Goal: Information Seeking & Learning: Learn about a topic

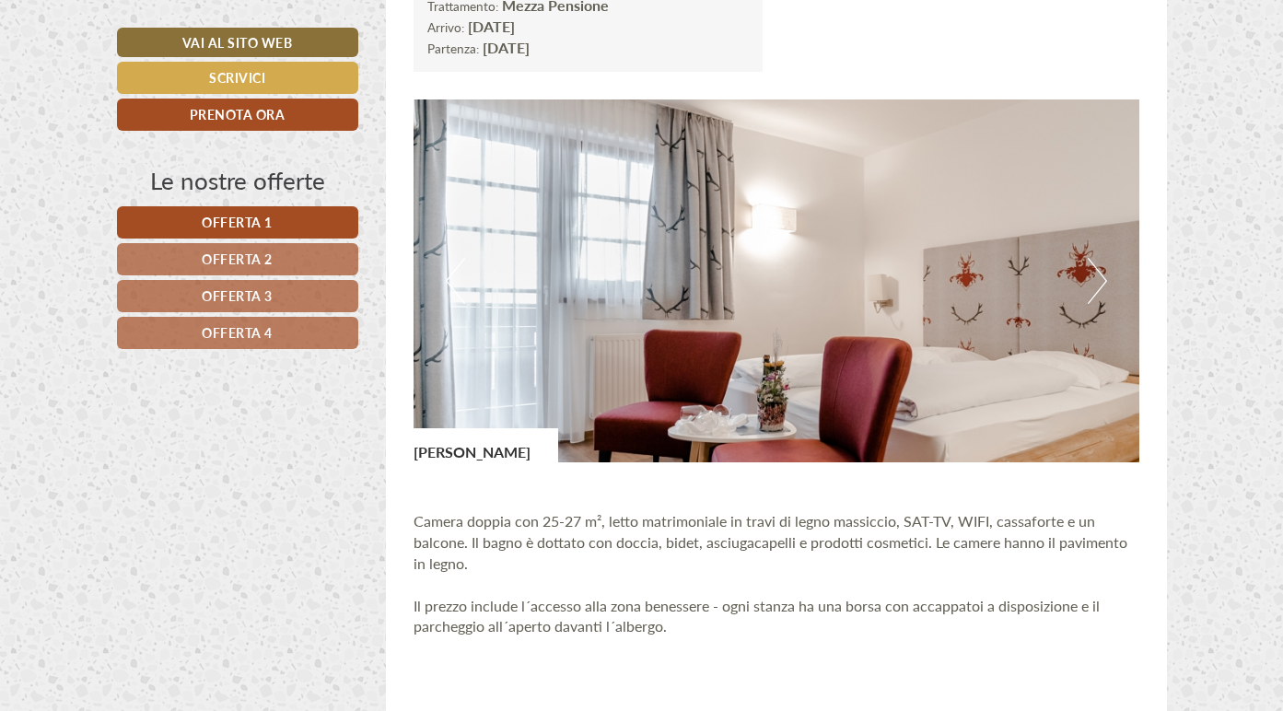
scroll to position [2292, 0]
click at [1088, 262] on button "Next" at bounding box center [1097, 280] width 19 height 46
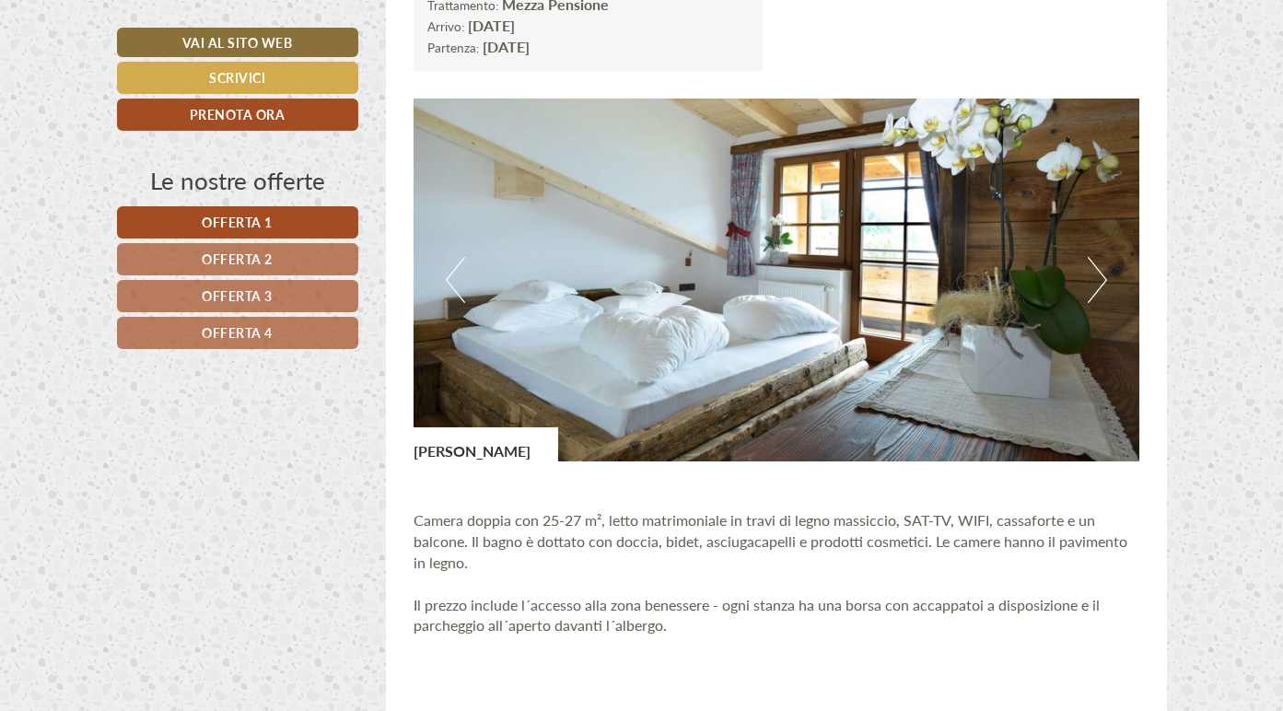
click at [1088, 262] on button "Next" at bounding box center [1097, 280] width 19 height 46
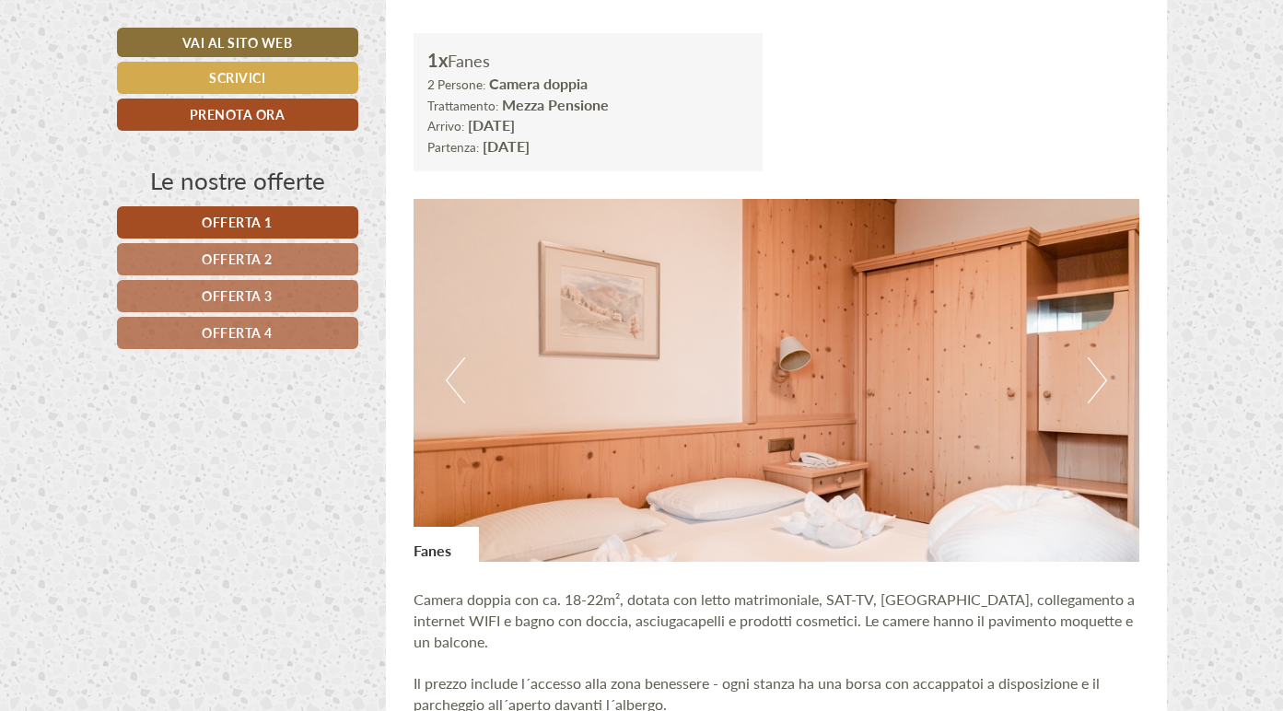
scroll to position [3385, 0]
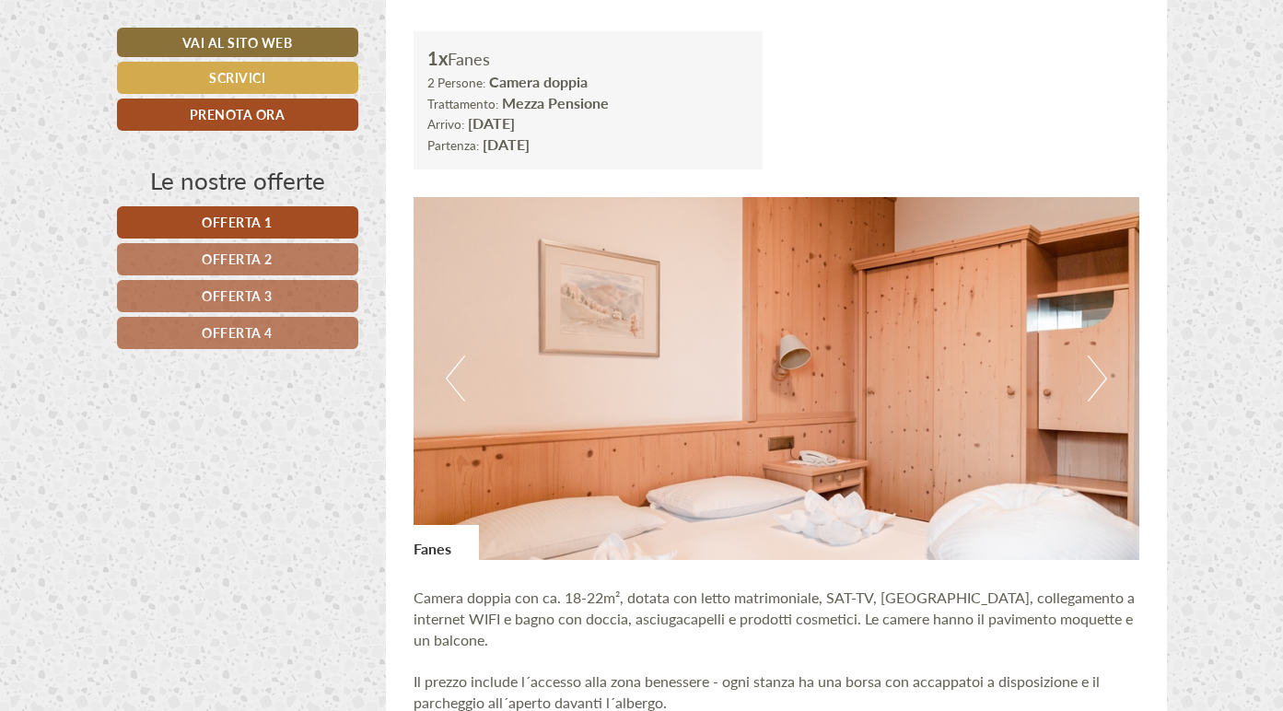
click at [1100, 355] on button "Next" at bounding box center [1097, 378] width 19 height 46
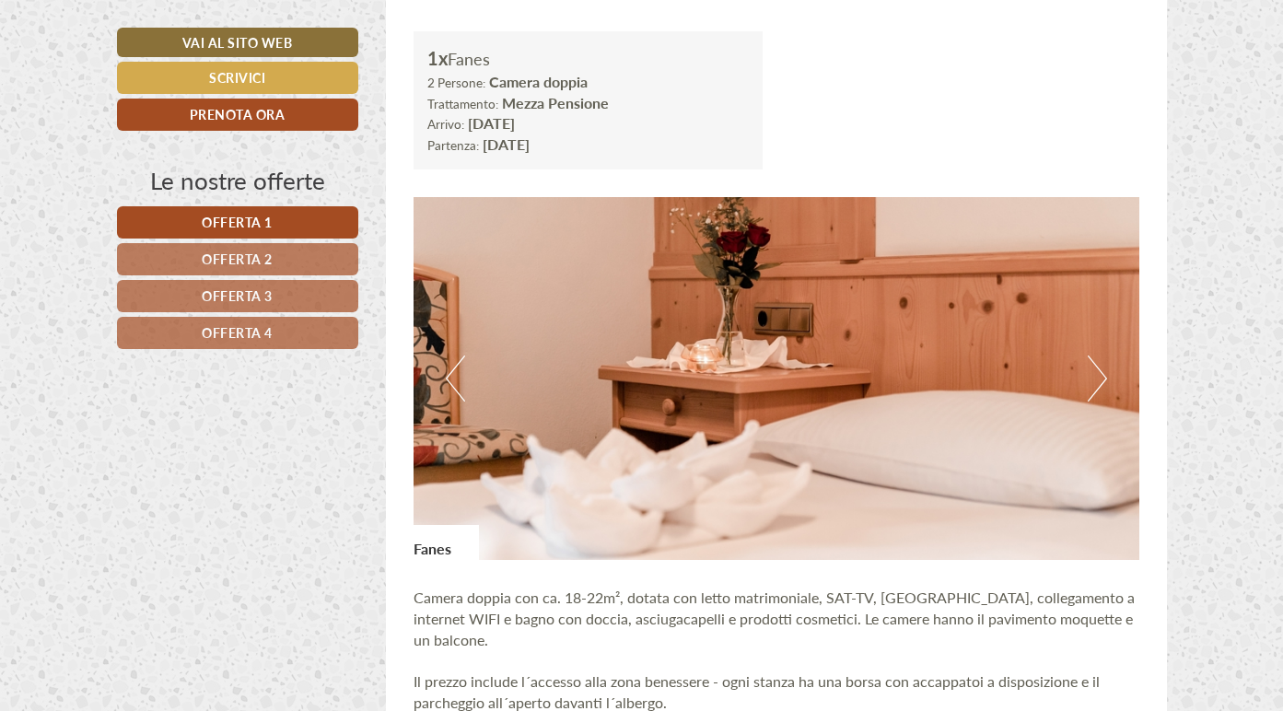
click at [1100, 355] on button "Next" at bounding box center [1097, 378] width 19 height 46
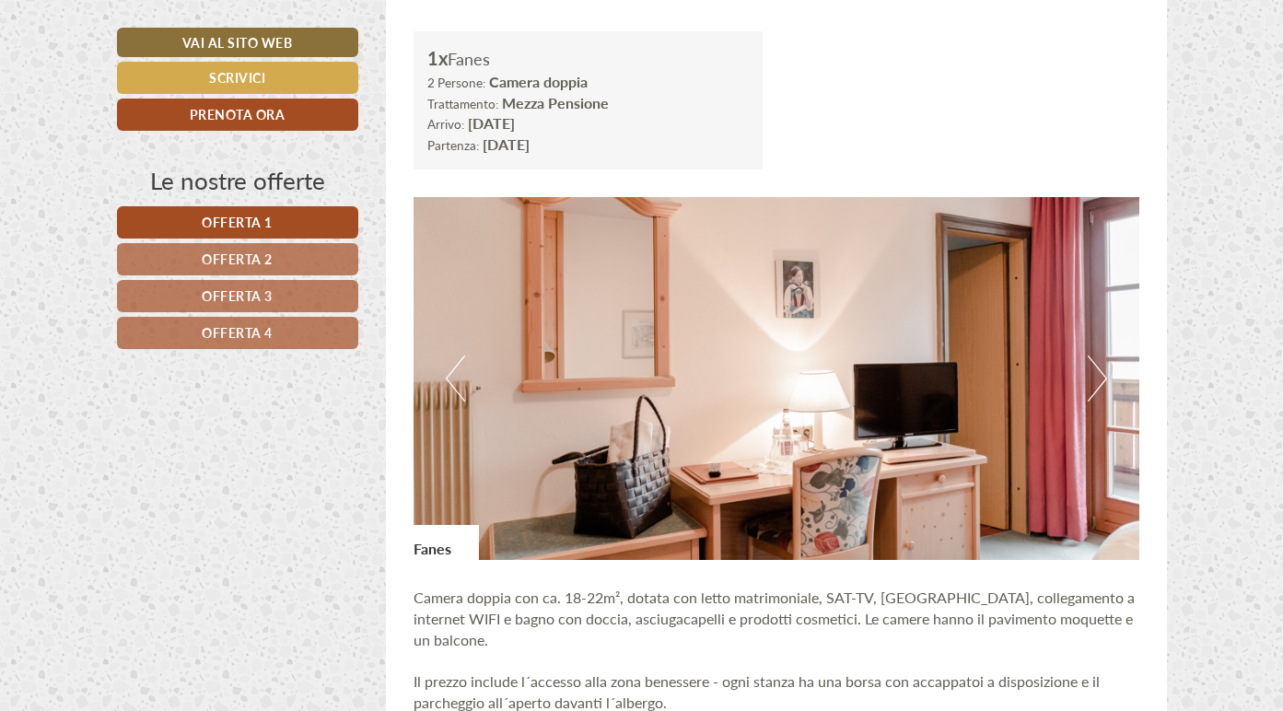
click at [1100, 355] on button "Next" at bounding box center [1097, 378] width 19 height 46
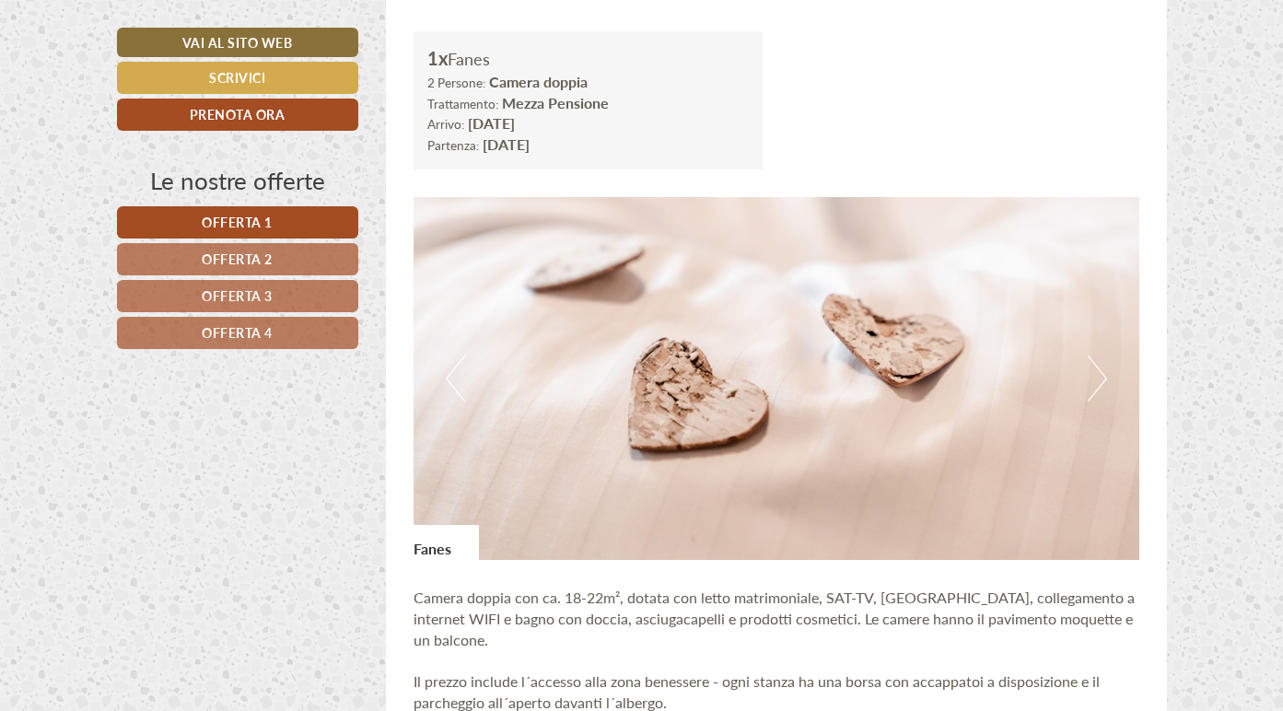
click at [1100, 355] on button "Next" at bounding box center [1097, 378] width 19 height 46
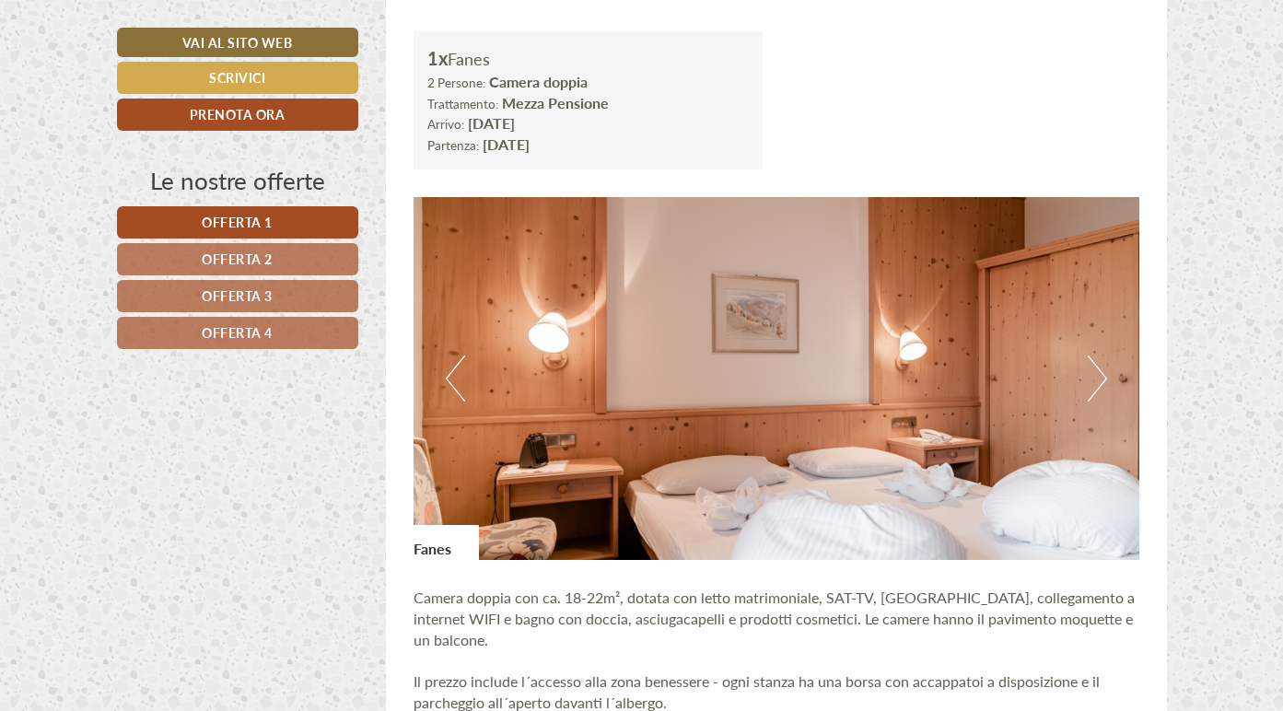
click at [1100, 355] on button "Next" at bounding box center [1097, 378] width 19 height 46
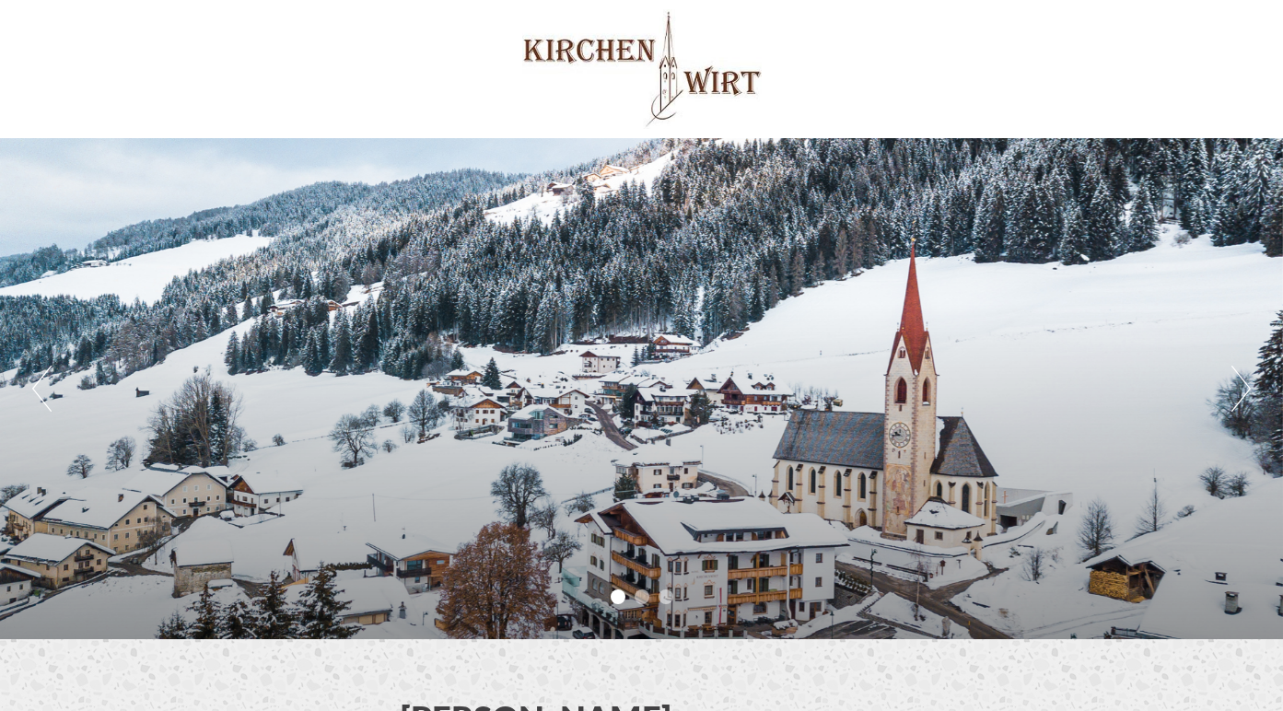
scroll to position [0, 0]
click at [1240, 398] on button "Next" at bounding box center [1240, 389] width 19 height 46
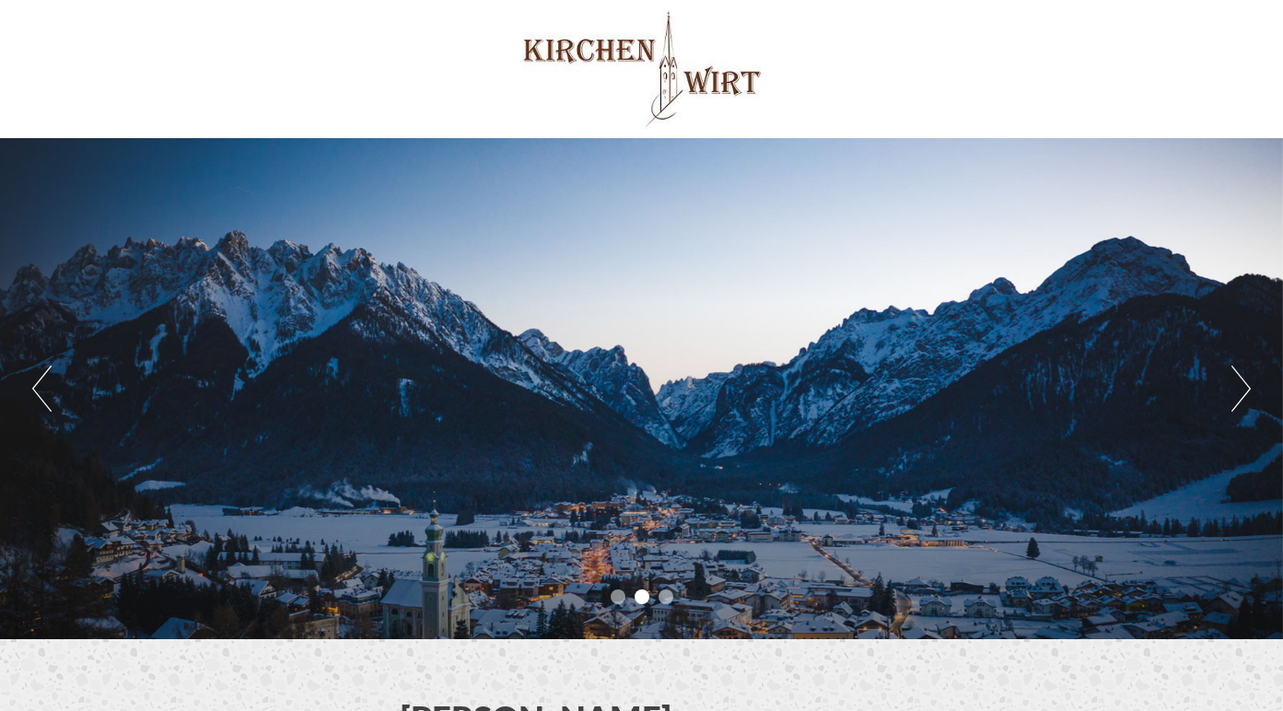
click at [1240, 398] on button "Next" at bounding box center [1240, 389] width 19 height 46
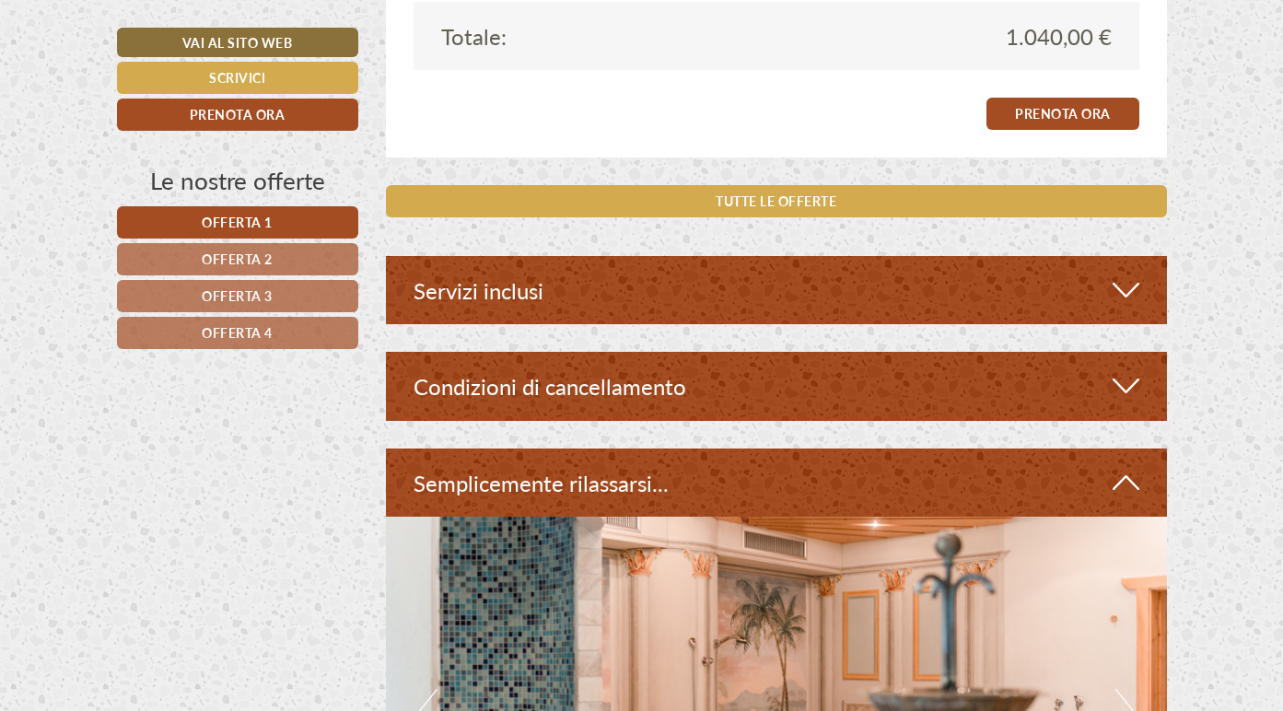
scroll to position [4290, 0]
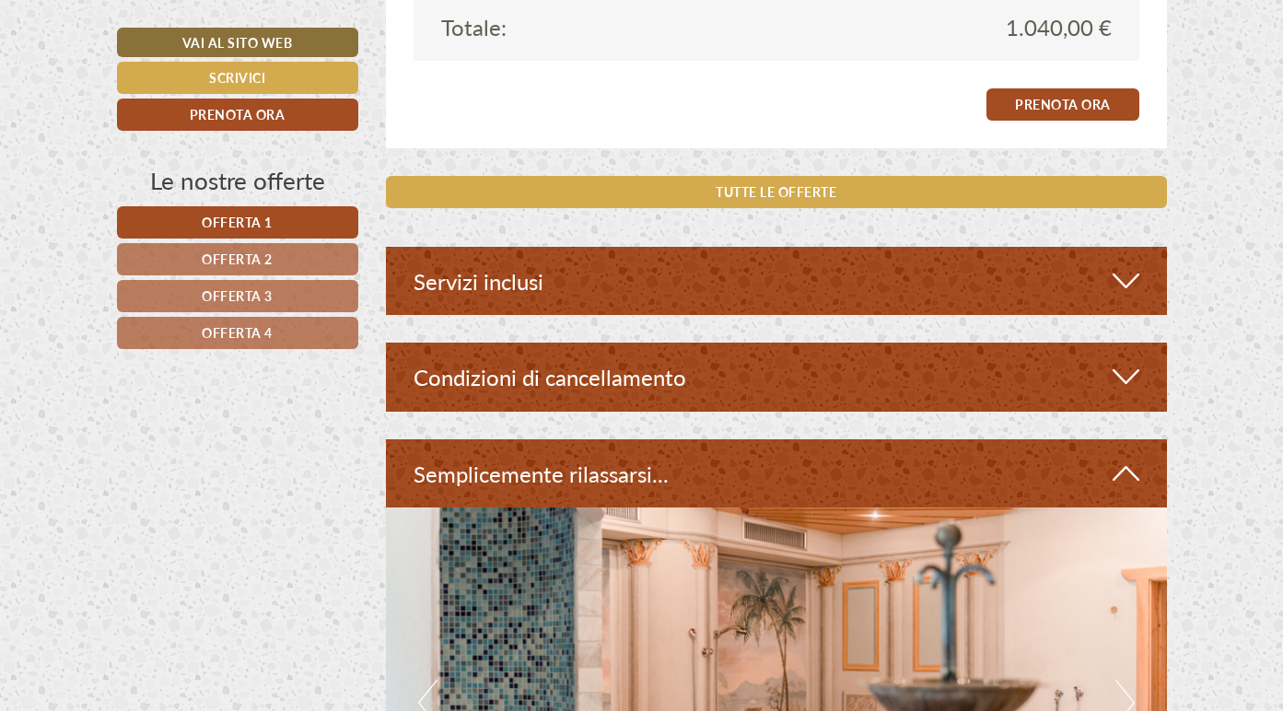
click at [1139, 248] on div "Servizi inclusi" at bounding box center [776, 281] width 781 height 68
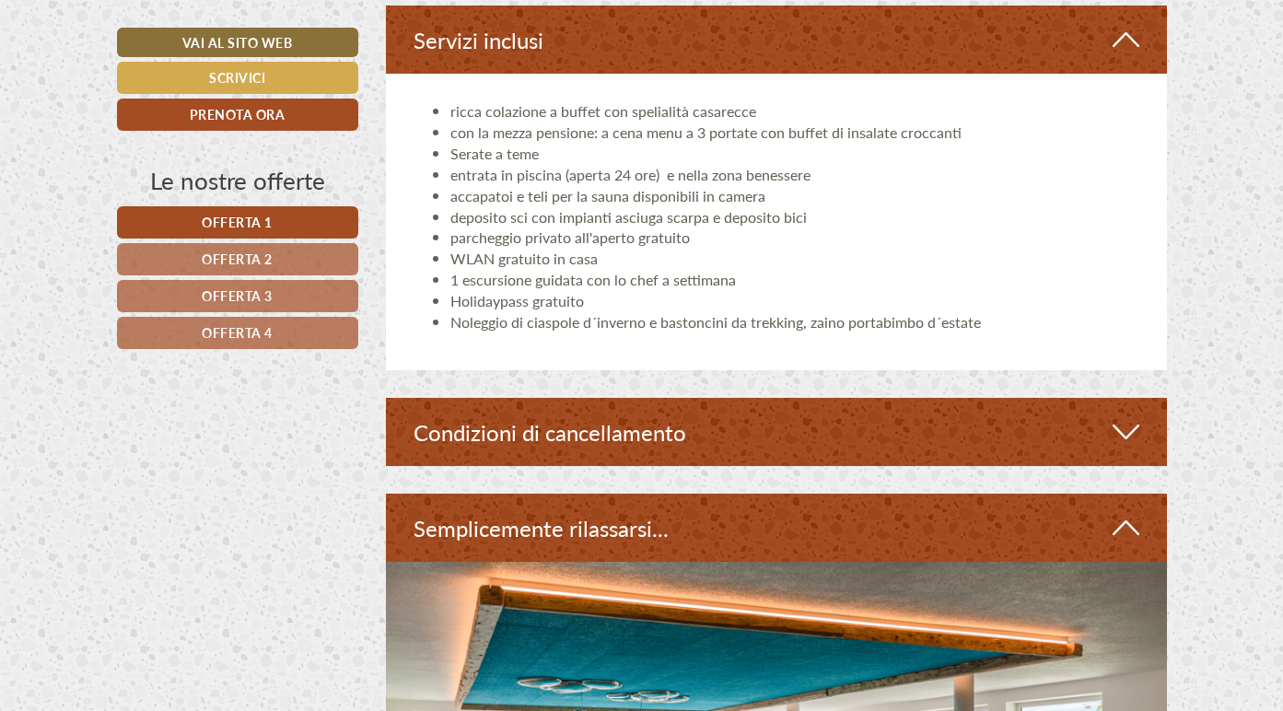
scroll to position [4531, 0]
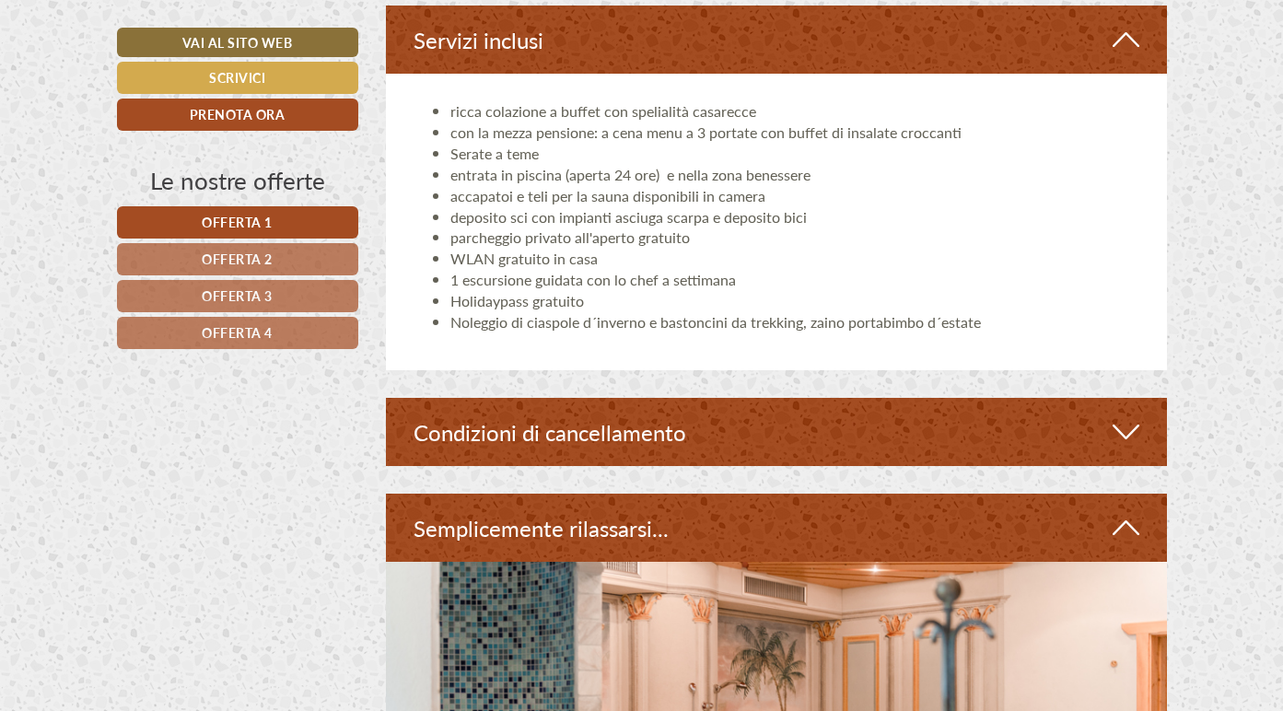
click at [1130, 512] on icon at bounding box center [1125, 527] width 27 height 31
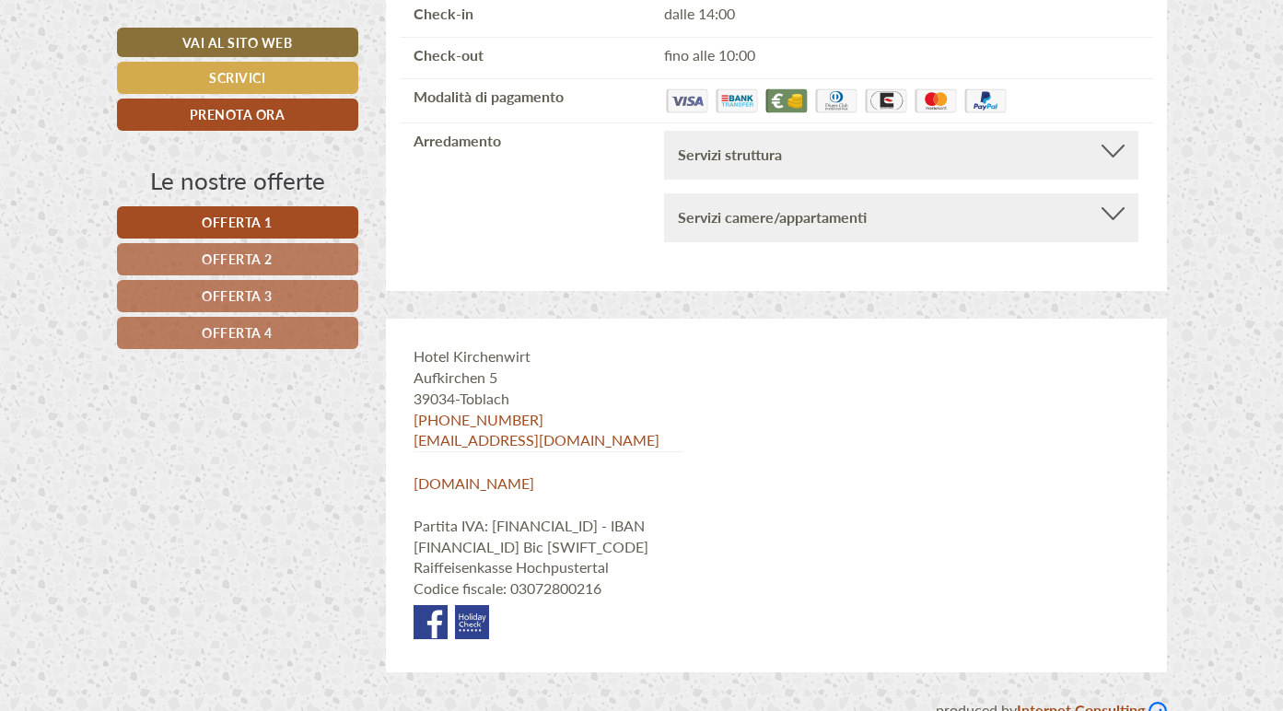
scroll to position [6237, 0]
